Goal: Check status: Check status

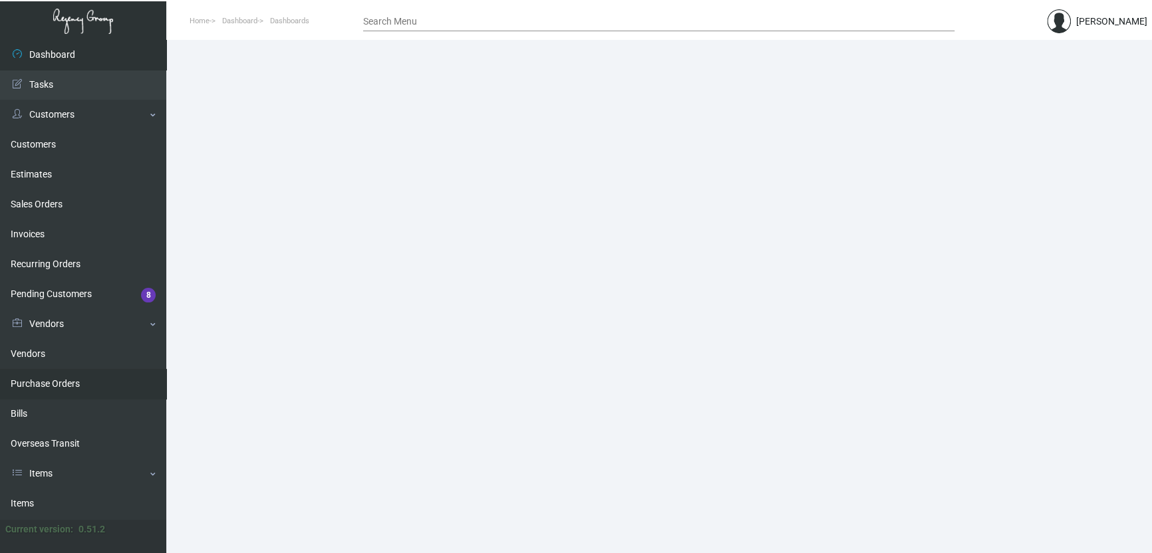
click at [44, 384] on link "Purchase Orders" at bounding box center [83, 384] width 166 height 30
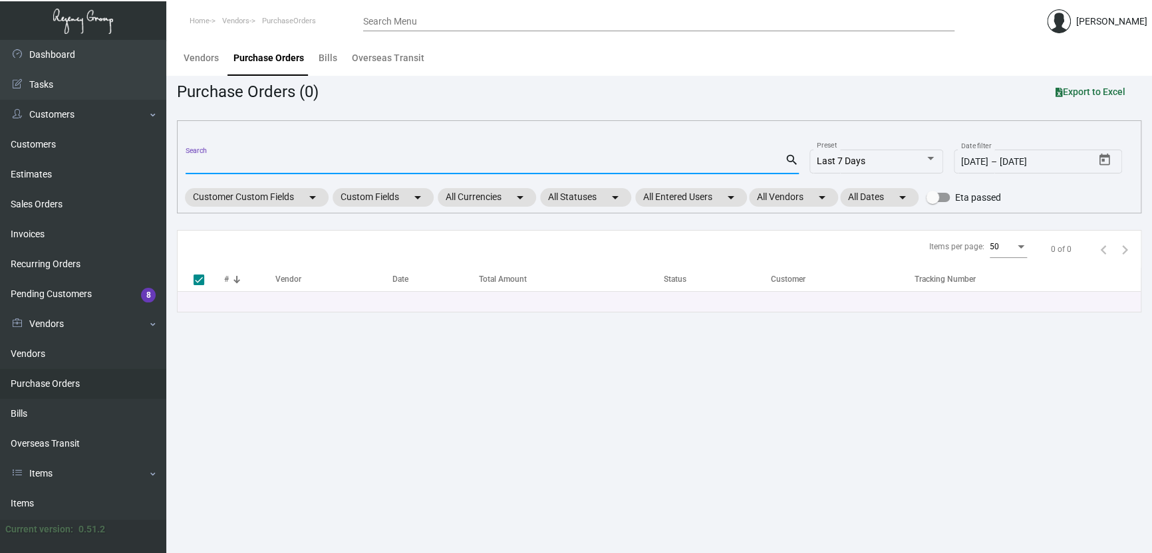
click at [215, 159] on input "Search" at bounding box center [485, 164] width 599 height 11
paste input "108188"
type input "108188"
checkbox input "false"
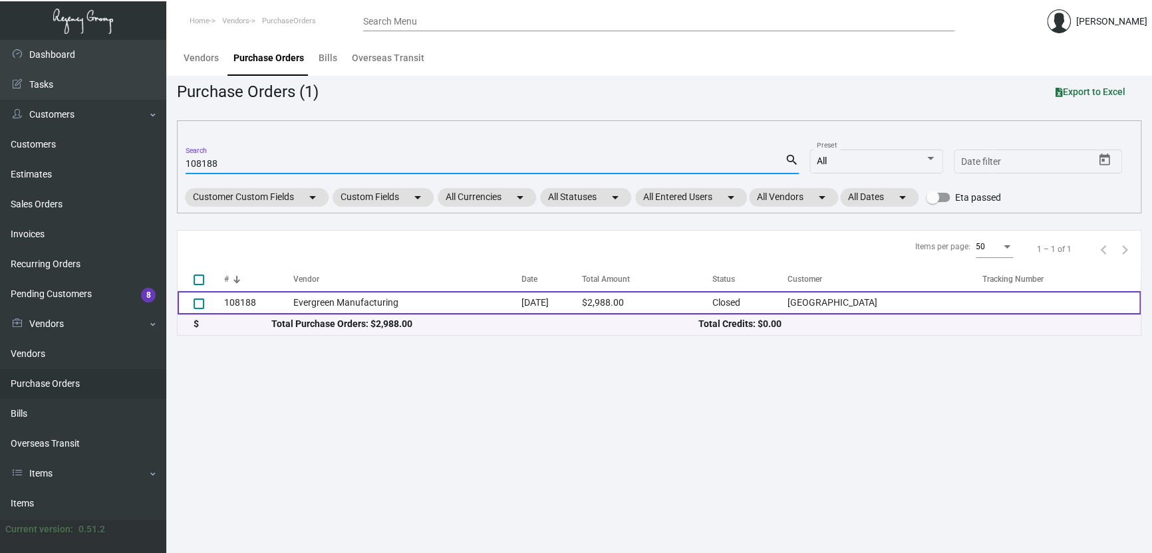
click at [520, 296] on td "Evergreen Manufacturing" at bounding box center [407, 302] width 228 height 23
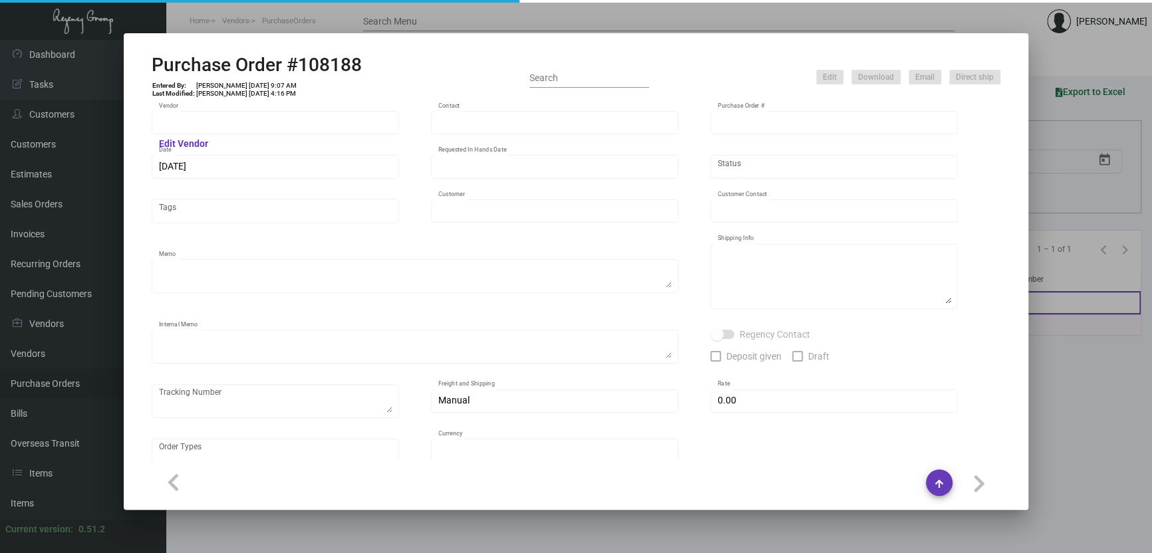
type input "Evergreen Manufacturing"
type input "[PERSON_NAME]"
type input "108188"
type input "[DATE]"
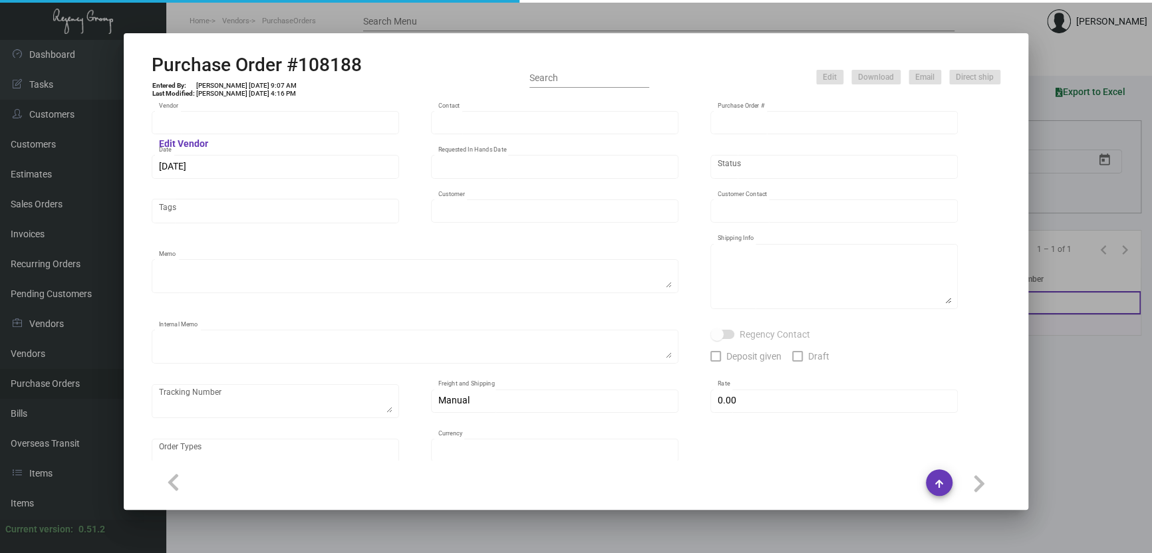
type input "[GEOGRAPHIC_DATA]"
type input "[PERSON_NAME]"
type textarea "When ready to ship, please contact: [EMAIL_ADDRESS][DOMAIN_NAME] for ALL UPS sh…"
type textarea "[GEOGRAPHIC_DATA] - [PERSON_NAME] [STREET_ADDRESS]"
type textarea "The vendor updated the completion date to 11/26. Label provided to vendor to sh…"
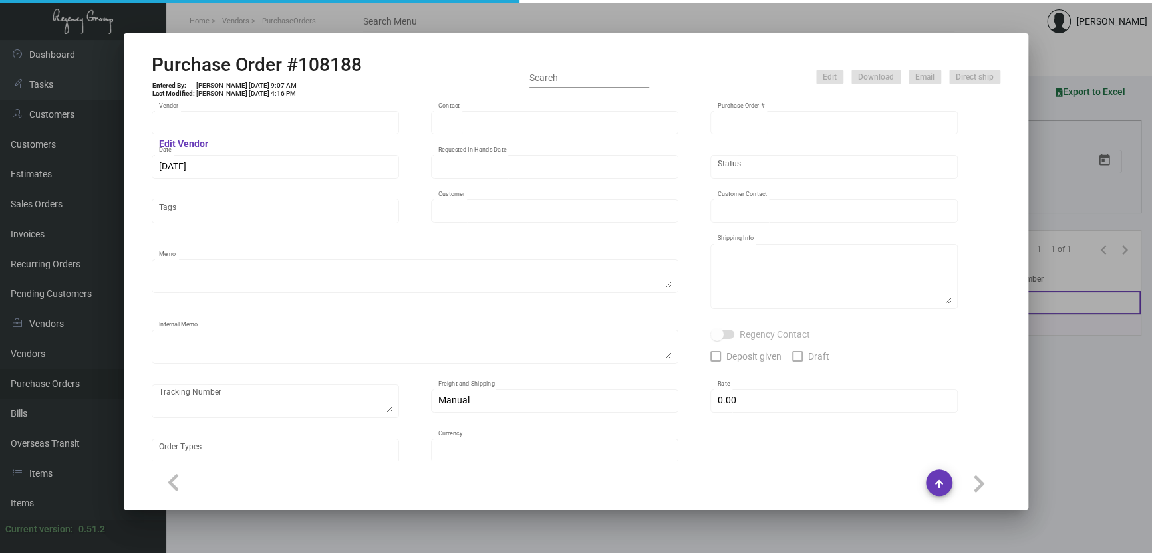
type input "$ 0.00"
type input "United States Dollar $"
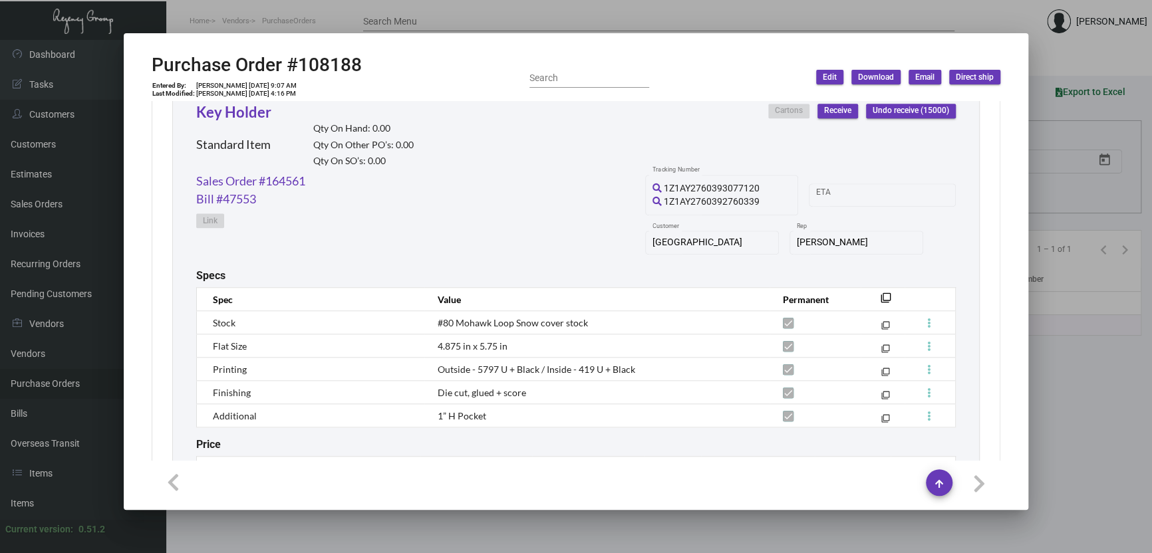
scroll to position [724, 0]
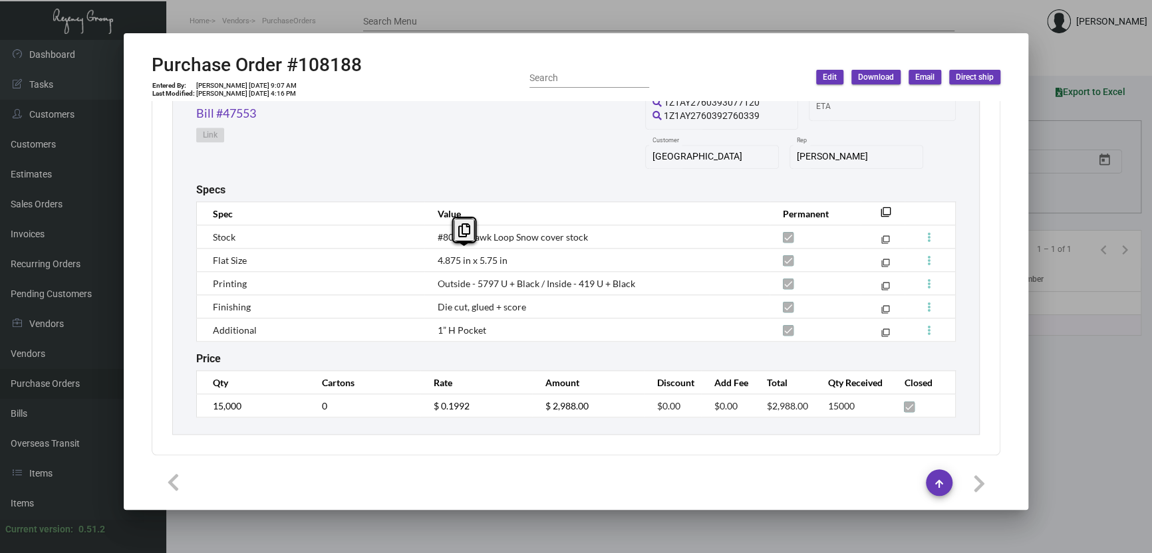
drag, startPoint x: 493, startPoint y: 260, endPoint x: 436, endPoint y: 261, distance: 57.2
click at [438, 261] on span "4.875 in x 5.75 in" at bounding box center [473, 260] width 70 height 11
copy span "4.875 in x 5.75"
click at [343, 63] on h2 "Purchase Order #108188" at bounding box center [257, 65] width 210 height 23
click at [343, 64] on h2 "Purchase Order #108188" at bounding box center [257, 65] width 210 height 23
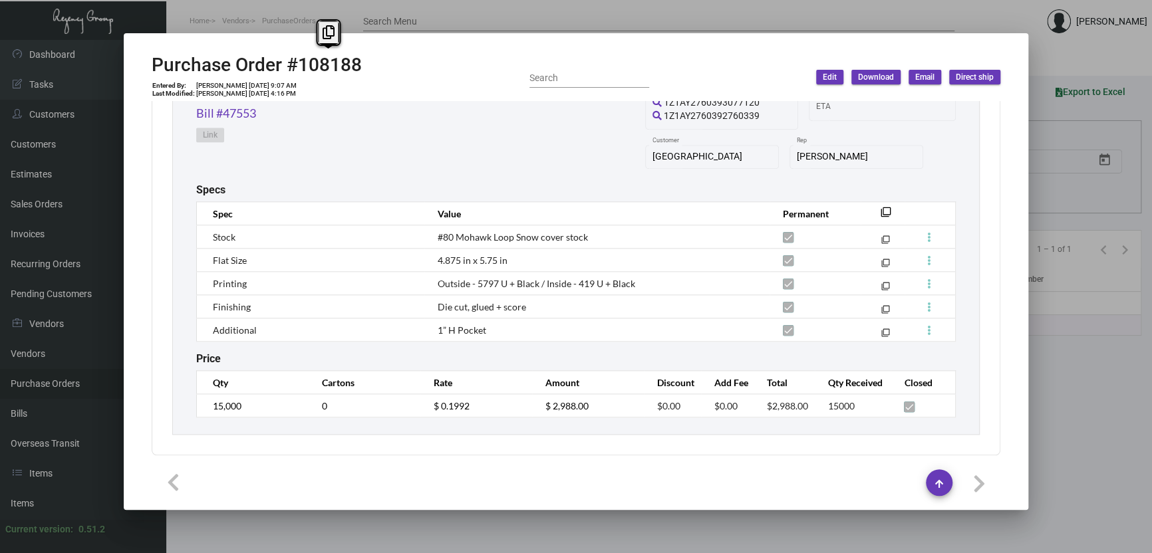
copy h2 "108188"
